Goal: Navigation & Orientation: Find specific page/section

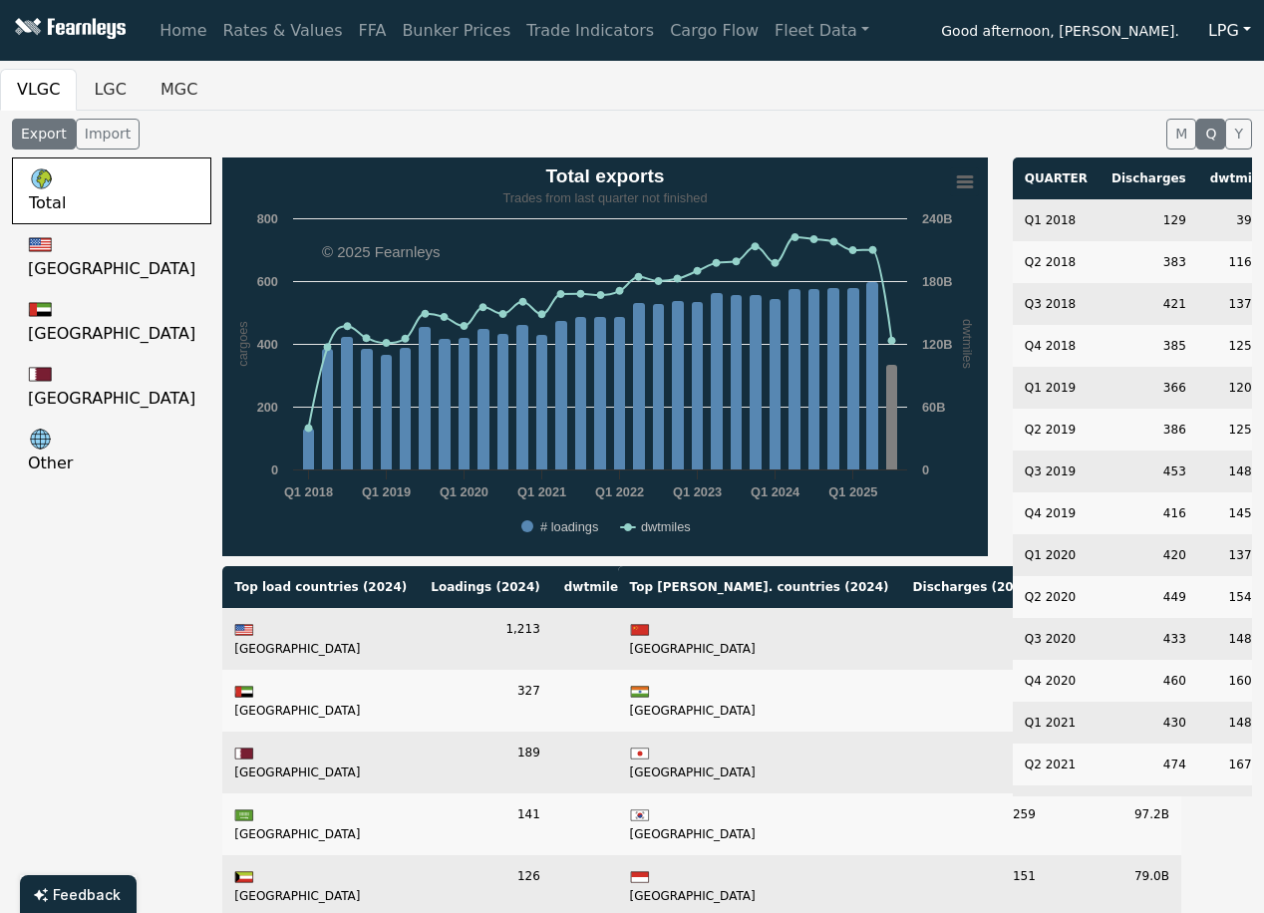
click at [1230, 40] on button "LPG" at bounding box center [1230, 31] width 69 height 38
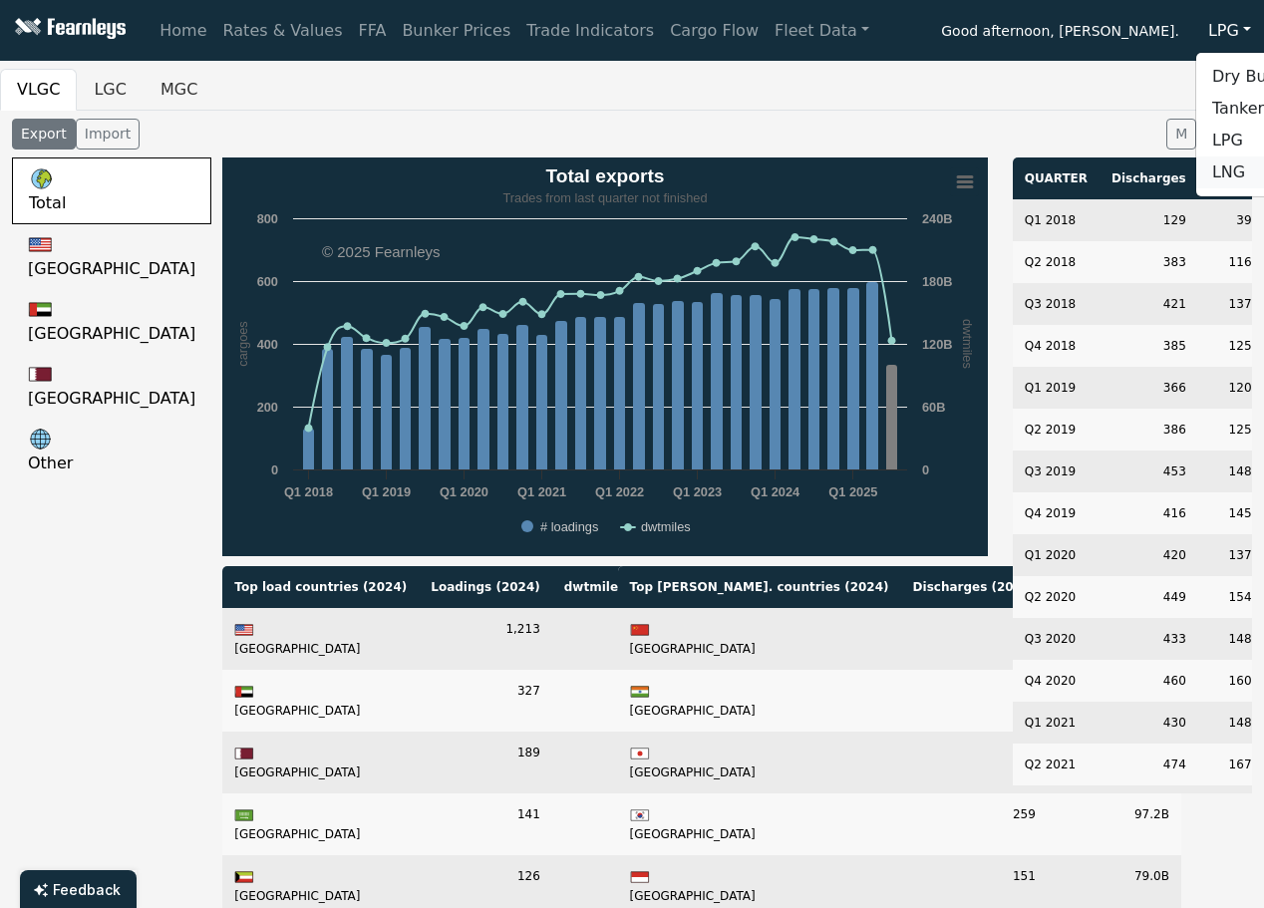
click at [1206, 174] on link "LNG" at bounding box center [1276, 173] width 158 height 32
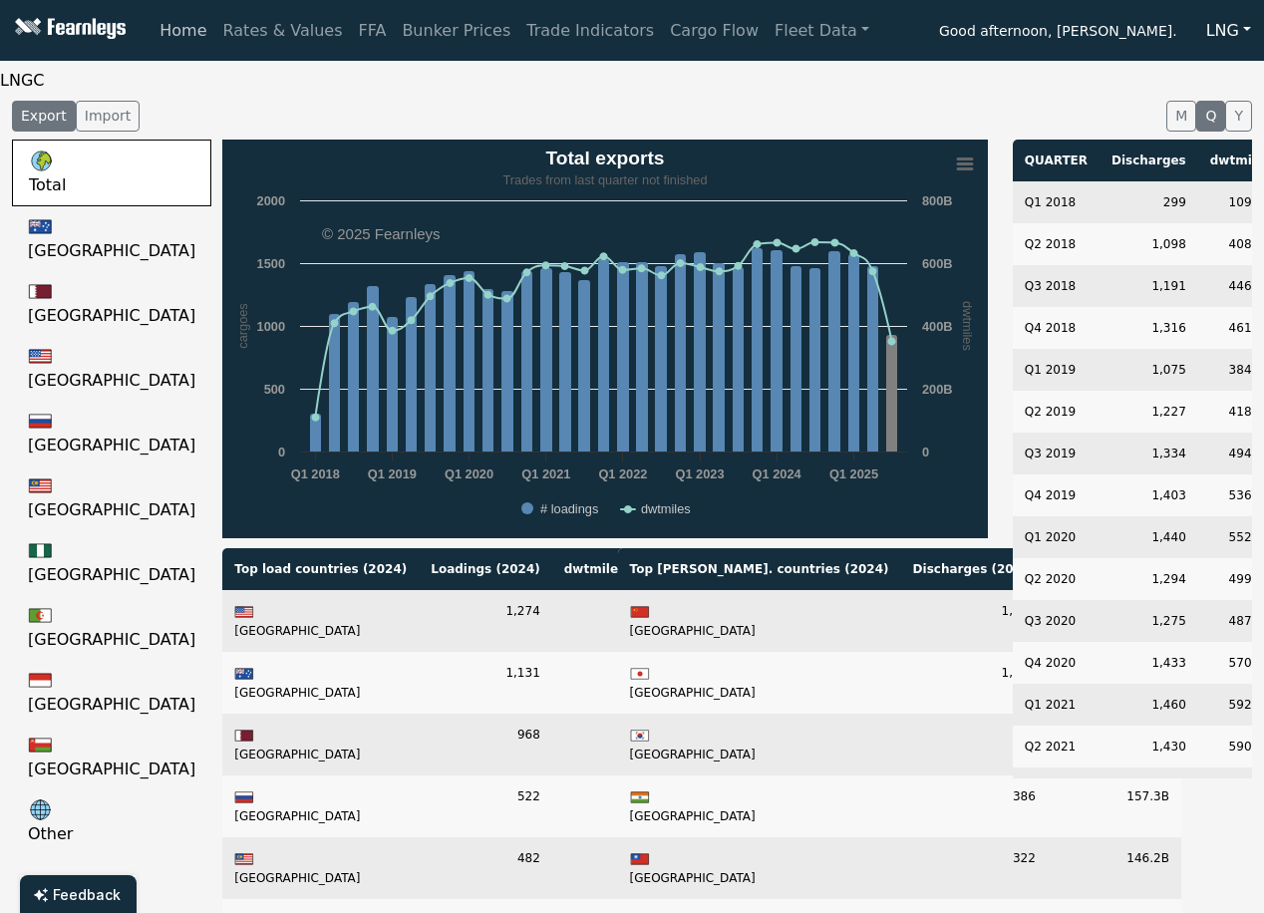
click at [183, 34] on link "Home" at bounding box center [183, 31] width 63 height 40
